Goal: Information Seeking & Learning: Understand process/instructions

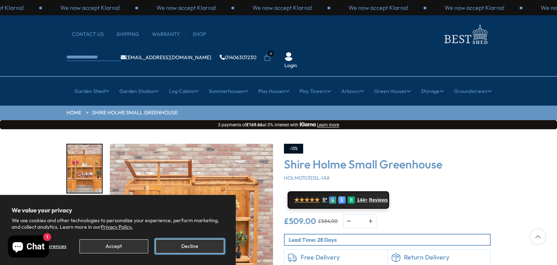
click at [192, 245] on button "Decline" at bounding box center [190, 246] width 69 height 14
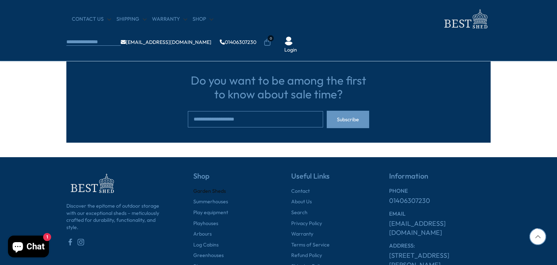
scroll to position [822, 0]
